Goal: Task Accomplishment & Management: Use online tool/utility

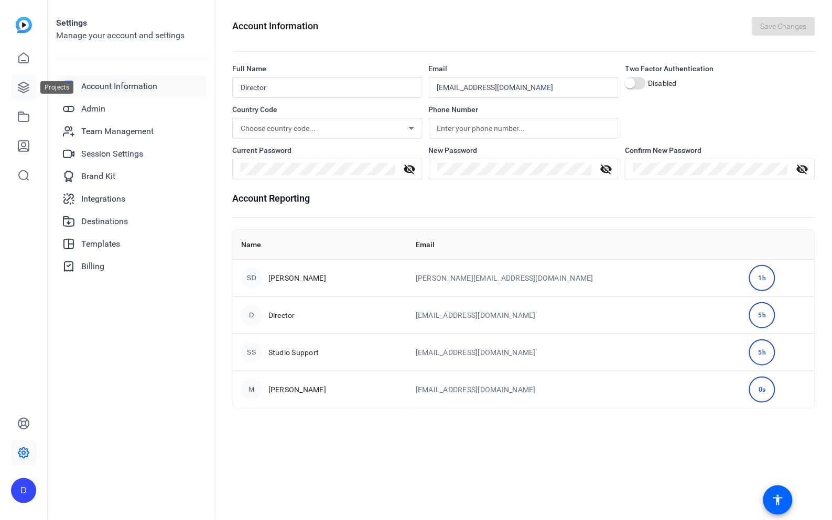
click at [26, 83] on icon at bounding box center [23, 87] width 13 height 13
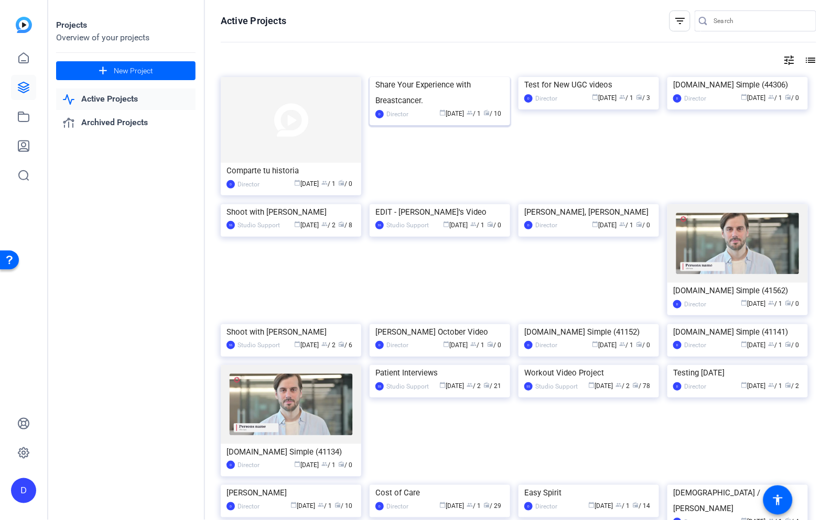
click at [406, 77] on img at bounding box center [439, 77] width 140 height 0
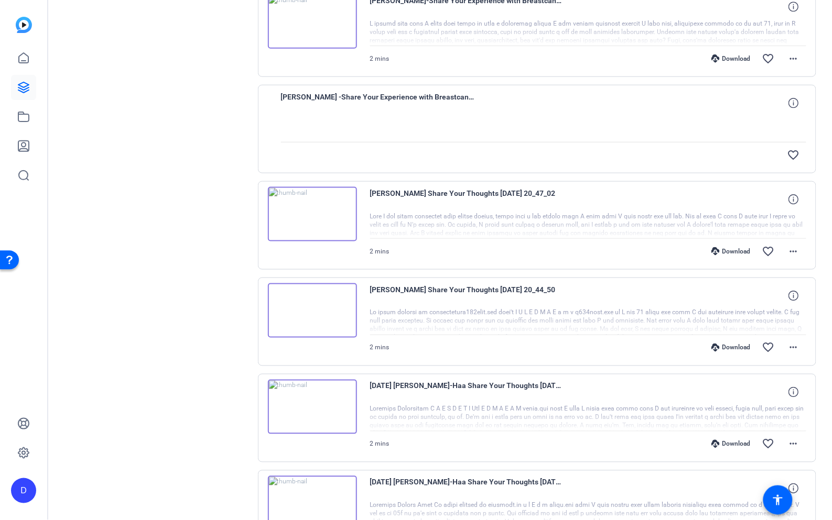
scroll to position [240, 0]
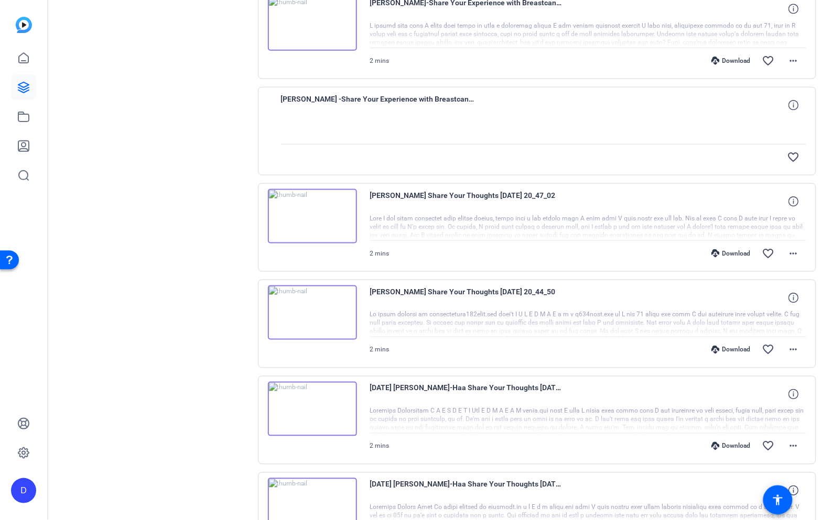
click at [333, 216] on img at bounding box center [312, 216] width 89 height 55
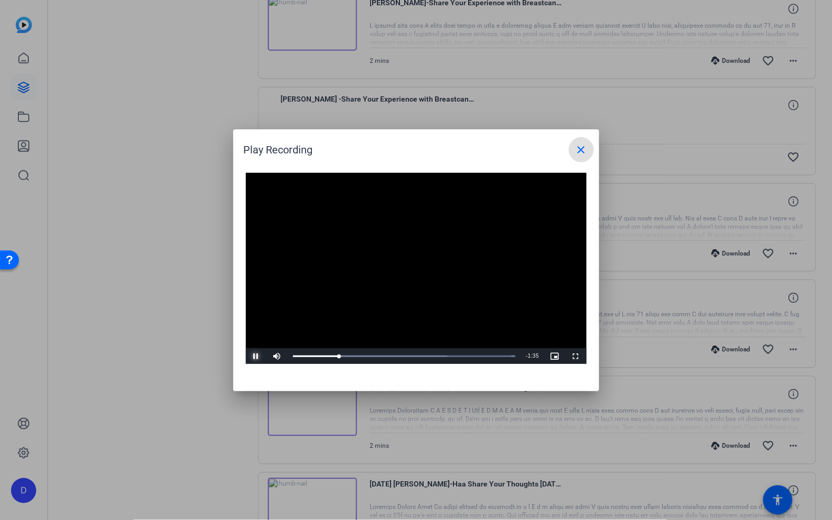
click at [254, 356] on span "Video Player" at bounding box center [256, 356] width 21 height 0
click at [257, 356] on span "Video Player" at bounding box center [256, 356] width 21 height 0
click at [254, 356] on span "Video Player" at bounding box center [256, 356] width 21 height 0
click at [257, 356] on span "Video Player" at bounding box center [256, 356] width 21 height 0
click at [348, 356] on div "0:29" at bounding box center [348, 356] width 1 height 3
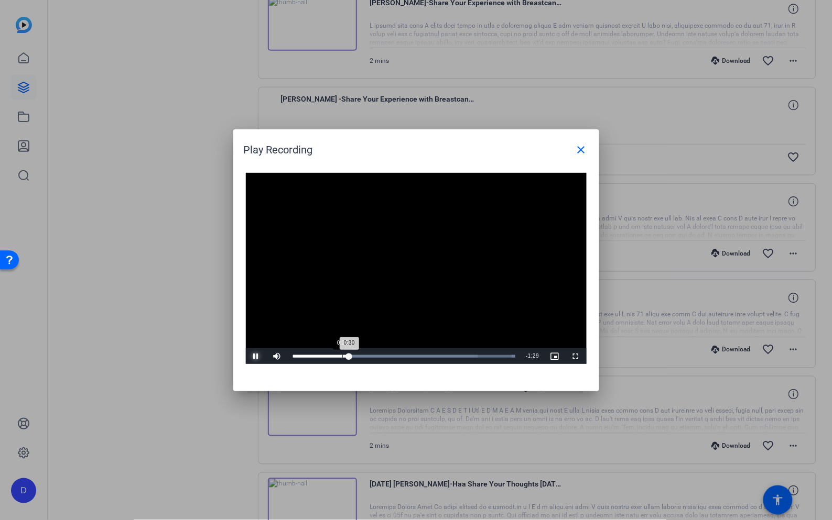
click at [342, 356] on div "Loaded : 100.00% 0:26 0:30" at bounding box center [404, 356] width 223 height 3
click at [335, 356] on div "0:22" at bounding box center [335, 356] width 1 height 3
click at [257, 356] on span "Video Player" at bounding box center [256, 356] width 21 height 0
click at [256, 356] on span "Video Player" at bounding box center [256, 356] width 21 height 0
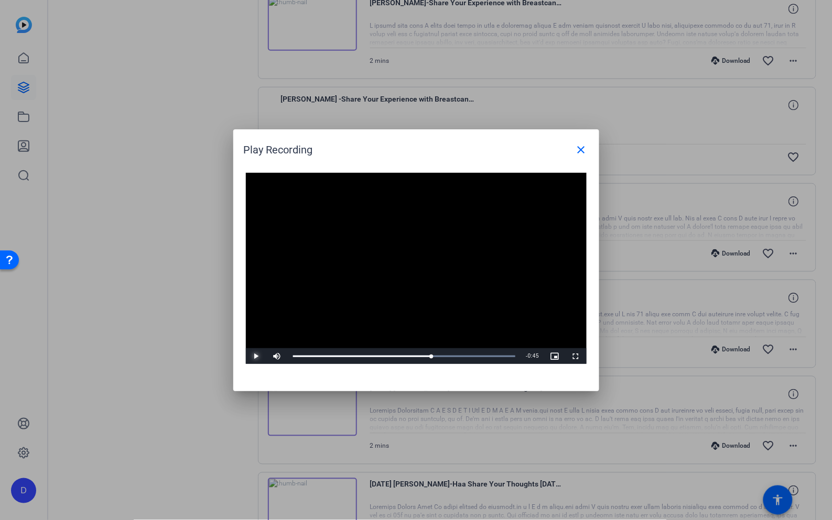
click at [256, 356] on span "Video Player" at bounding box center [256, 356] width 21 height 0
click at [255, 356] on span "Video Player" at bounding box center [256, 356] width 21 height 0
click at [256, 356] on span "Video Player" at bounding box center [256, 356] width 21 height 0
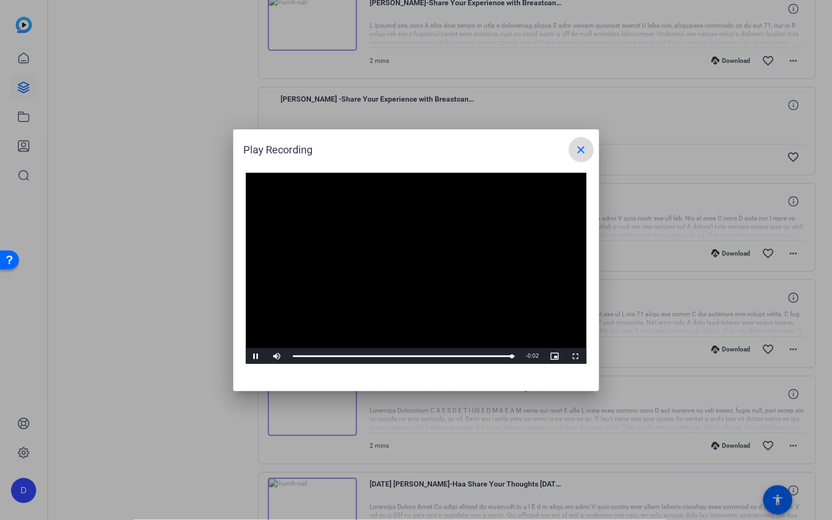
click at [582, 150] on mat-icon "close" at bounding box center [581, 150] width 13 height 13
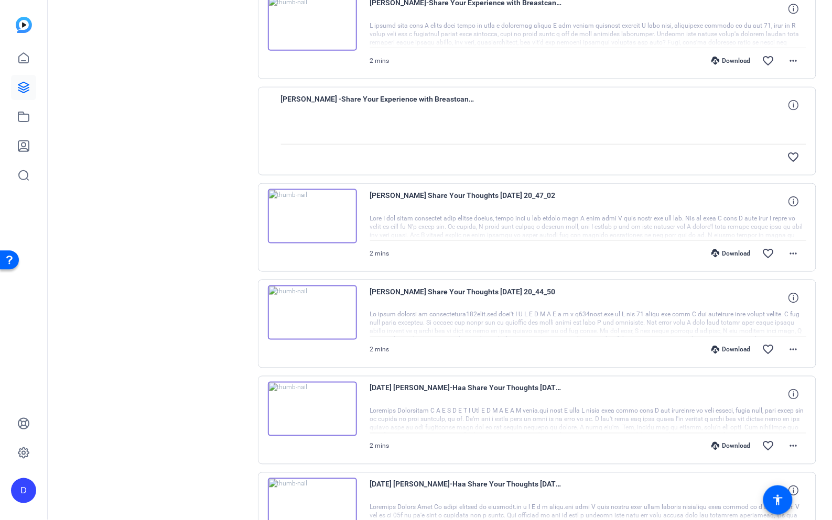
click at [310, 317] on img at bounding box center [312, 313] width 89 height 55
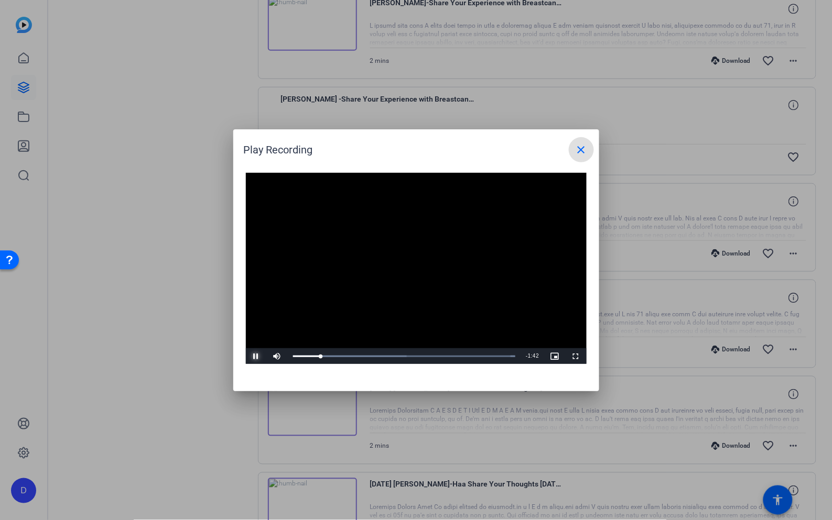
click at [255, 356] on span "Video Player" at bounding box center [256, 356] width 21 height 0
click at [257, 356] on span "Video Player" at bounding box center [256, 356] width 21 height 0
click at [258, 356] on span "Video Player" at bounding box center [256, 356] width 21 height 0
click at [256, 356] on span "Video Player" at bounding box center [256, 356] width 21 height 0
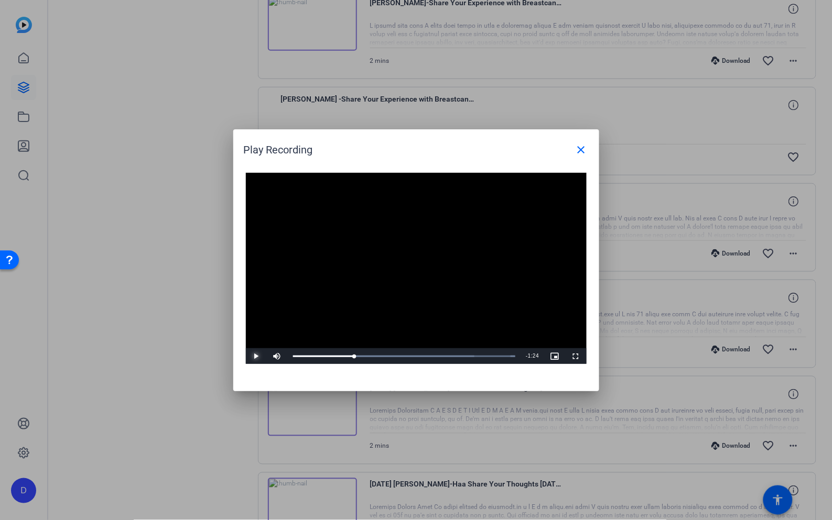
click at [256, 356] on span "Video Player" at bounding box center [256, 356] width 21 height 0
click at [257, 356] on span "Video Player" at bounding box center [256, 356] width 21 height 0
click at [256, 356] on span "Video Player" at bounding box center [256, 356] width 21 height 0
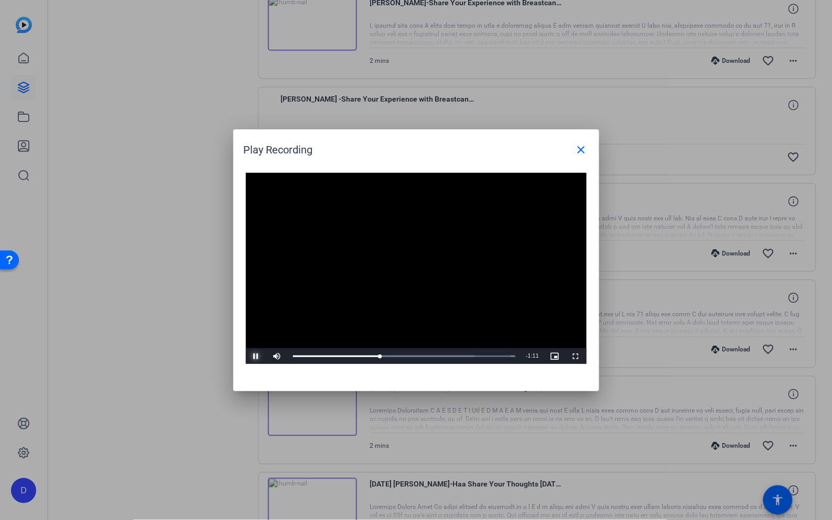
click at [256, 356] on span "Video Player" at bounding box center [256, 356] width 21 height 0
click at [257, 356] on span "Video Player" at bounding box center [256, 356] width 21 height 0
click at [256, 356] on span "Video Player" at bounding box center [256, 356] width 21 height 0
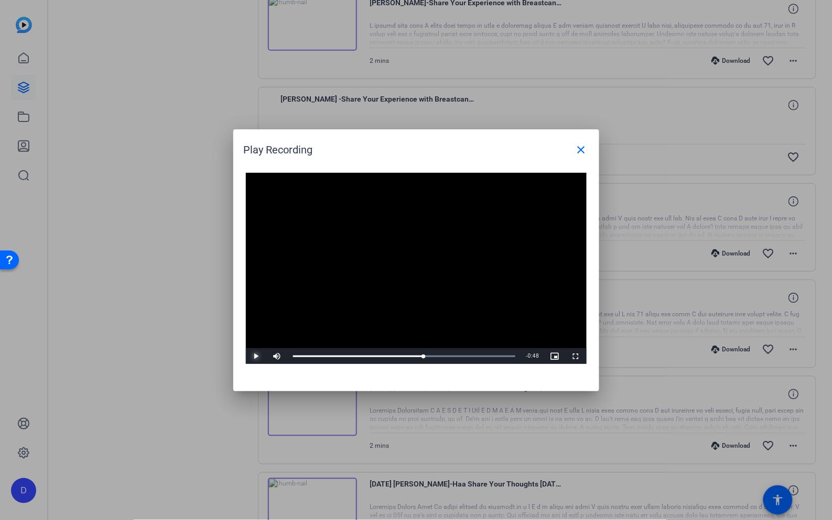
click at [256, 356] on span "Video Player" at bounding box center [256, 356] width 21 height 0
click at [257, 356] on span "Video Player" at bounding box center [256, 356] width 21 height 0
click at [258, 356] on span "Video Player" at bounding box center [256, 356] width 21 height 0
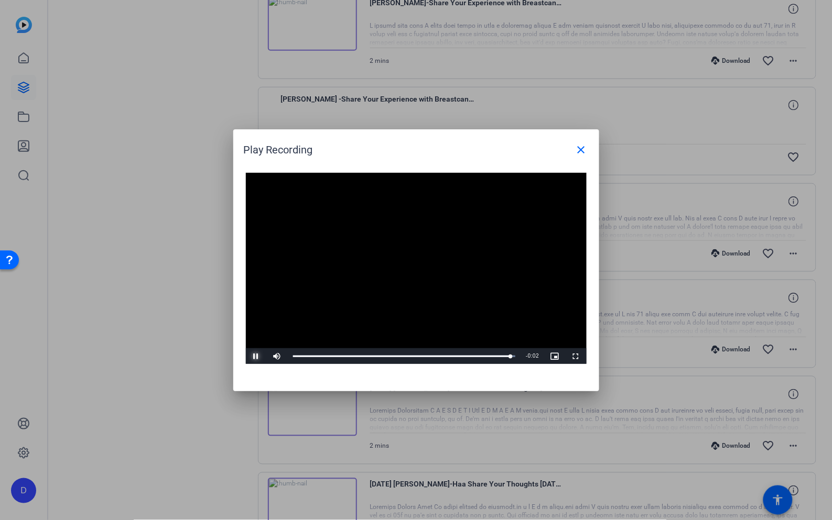
click at [255, 356] on span "Video Player" at bounding box center [256, 356] width 21 height 0
click at [582, 144] on mat-icon "close" at bounding box center [581, 150] width 13 height 13
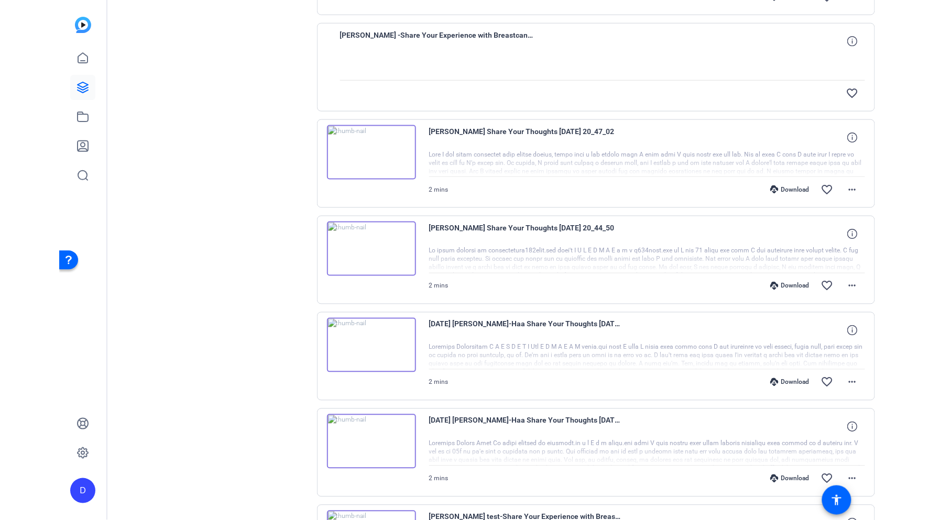
scroll to position [324, 0]
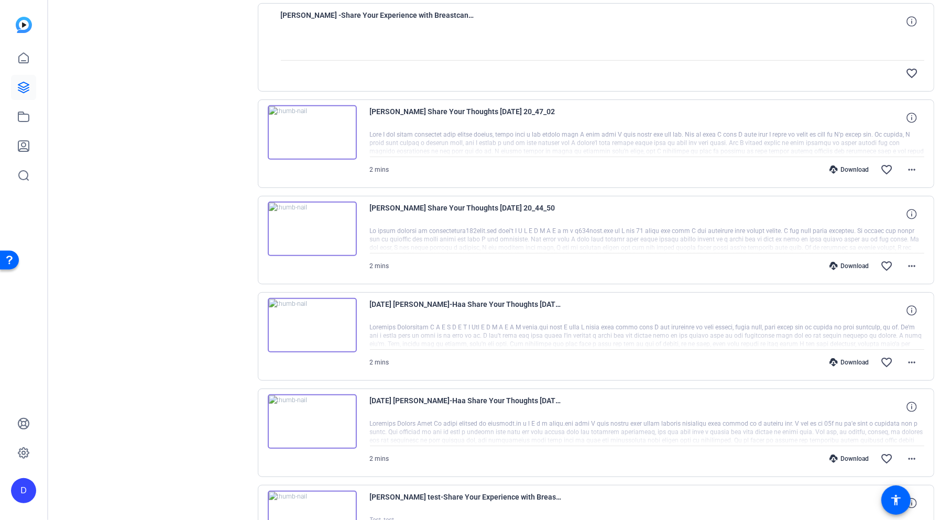
click at [308, 324] on img at bounding box center [312, 325] width 89 height 55
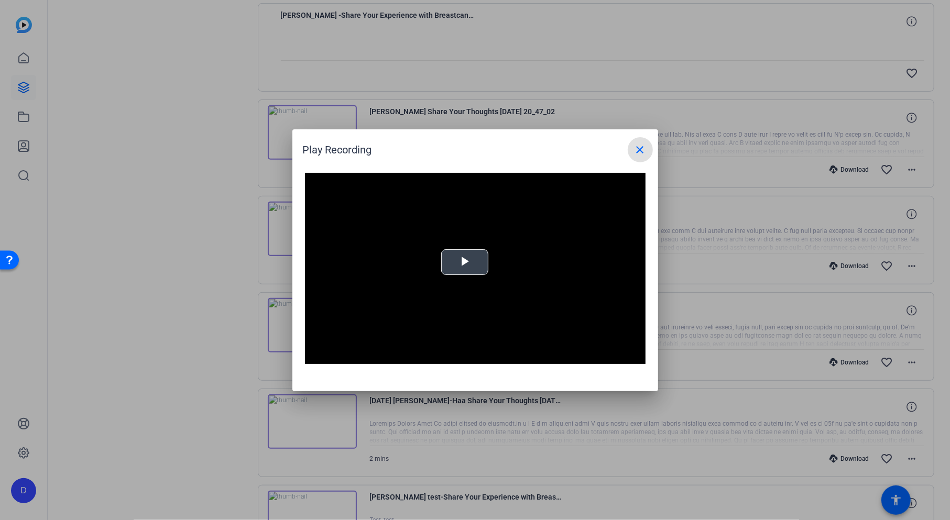
click at [465, 266] on video "Video Player" at bounding box center [475, 269] width 341 height 192
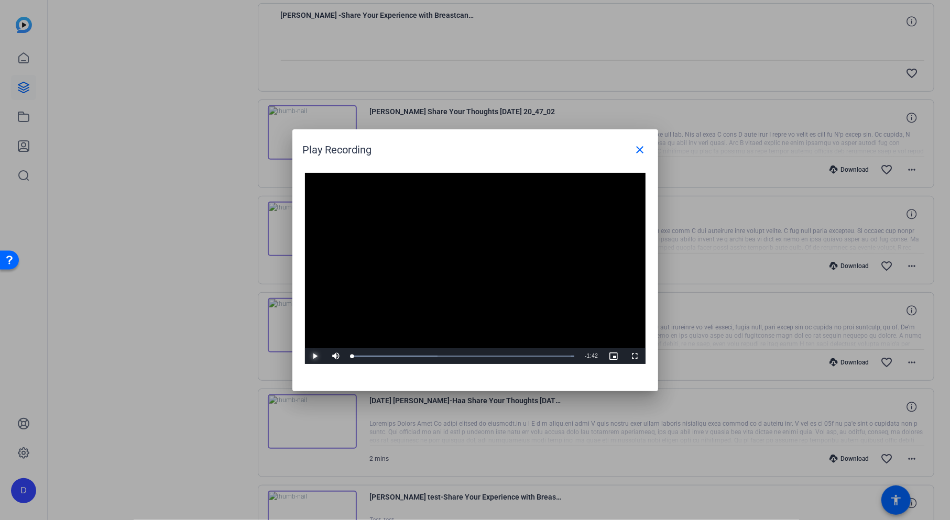
click at [317, 356] on span "Video Player" at bounding box center [315, 356] width 21 height 0
click at [318, 356] on span "Video Player" at bounding box center [315, 356] width 21 height 0
click at [315, 356] on span "Video Player" at bounding box center [315, 356] width 21 height 0
click at [313, 356] on span "Video Player" at bounding box center [315, 356] width 21 height 0
click at [498, 353] on div "Loaded : 100.00% 1:07 1:07" at bounding box center [463, 357] width 233 height 16
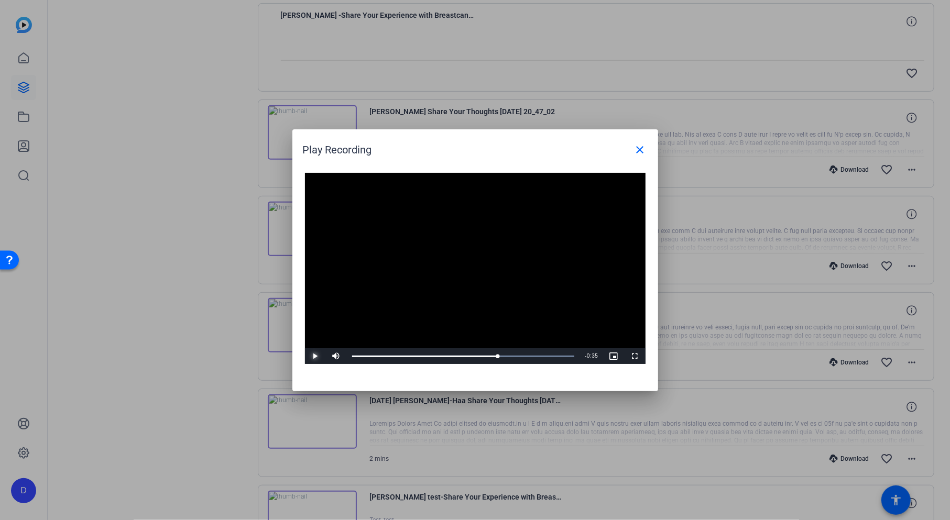
click at [313, 356] on span "Video Player" at bounding box center [315, 356] width 21 height 0
click at [317, 356] on span "Video Player" at bounding box center [315, 356] width 21 height 0
click at [318, 356] on span "Video Player" at bounding box center [315, 356] width 21 height 0
click at [317, 356] on span "Video Player" at bounding box center [315, 356] width 21 height 0
click at [641, 150] on mat-icon "close" at bounding box center [640, 150] width 13 height 13
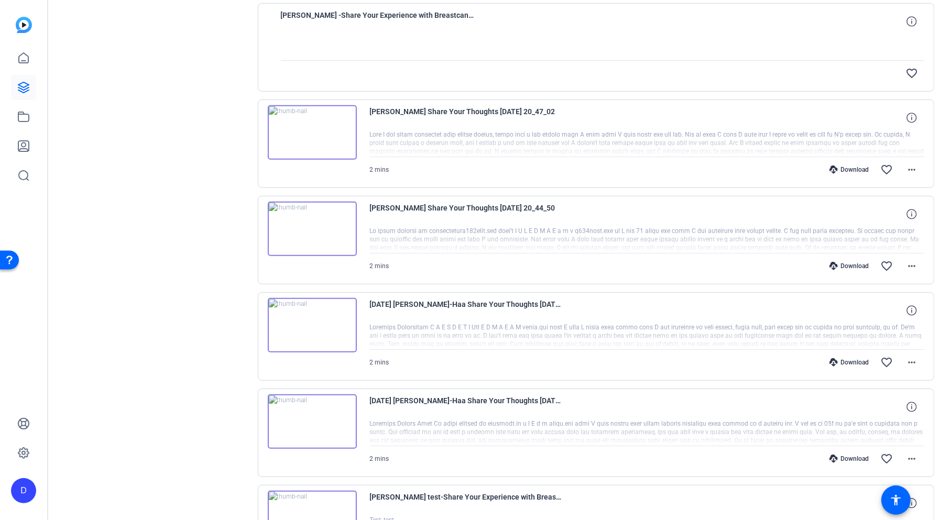
click at [346, 406] on img at bounding box center [312, 422] width 89 height 55
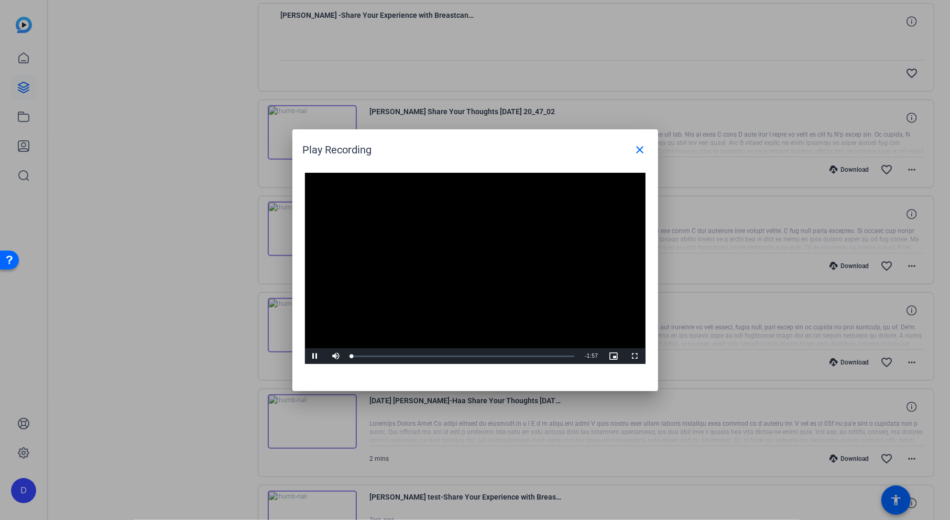
click at [456, 266] on video "Video Player" at bounding box center [475, 269] width 341 height 192
click at [315, 356] on span "Video Player" at bounding box center [315, 356] width 21 height 0
click at [316, 356] on span "Video Player" at bounding box center [315, 356] width 21 height 0
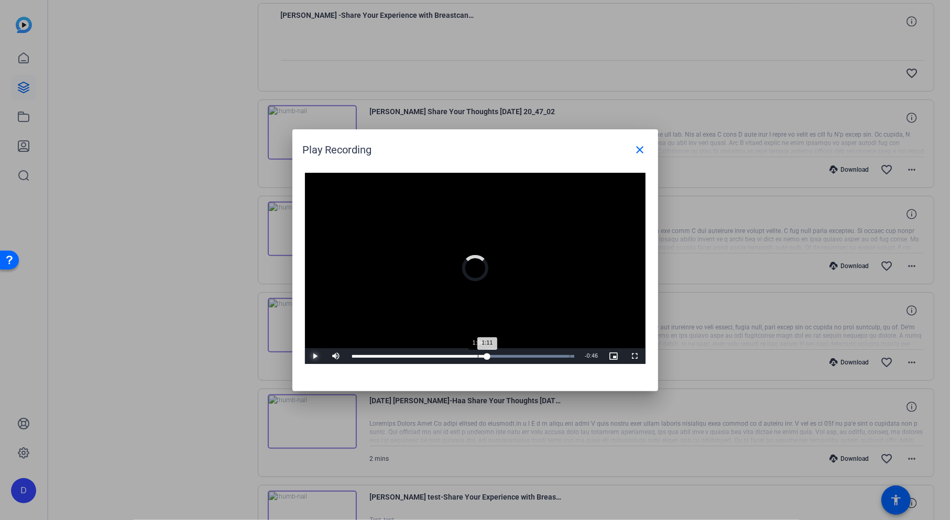
click at [478, 358] on div "Loaded : 100.00% 1:06 1:11" at bounding box center [463, 357] width 233 height 16
click at [314, 356] on span "Video Player" at bounding box center [315, 356] width 21 height 0
click at [316, 356] on span "Video Player" at bounding box center [315, 356] width 21 height 0
click at [387, 356] on div "0:18" at bounding box center [387, 356] width 1 height 3
click at [317, 356] on span "Video Player" at bounding box center [315, 356] width 21 height 0
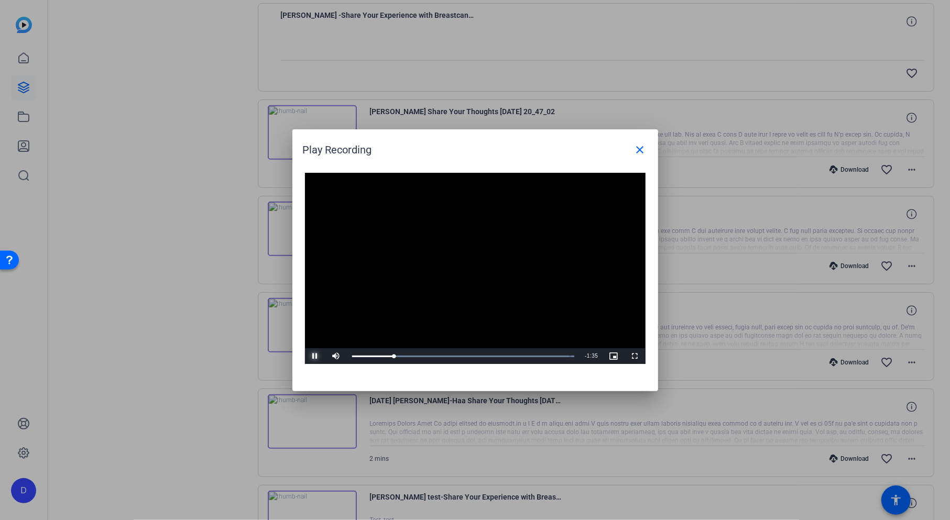
click at [317, 356] on span "Video Player" at bounding box center [315, 356] width 21 height 0
click at [316, 356] on span "Video Player" at bounding box center [315, 356] width 21 height 0
click at [314, 356] on span "Video Player" at bounding box center [315, 356] width 21 height 0
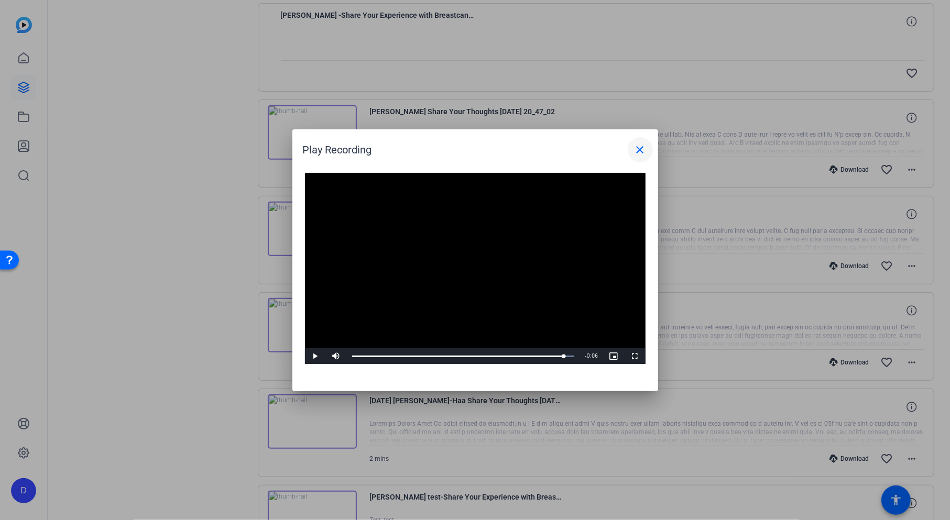
click at [639, 148] on mat-icon "close" at bounding box center [640, 150] width 13 height 13
